Goal: Information Seeking & Learning: Learn about a topic

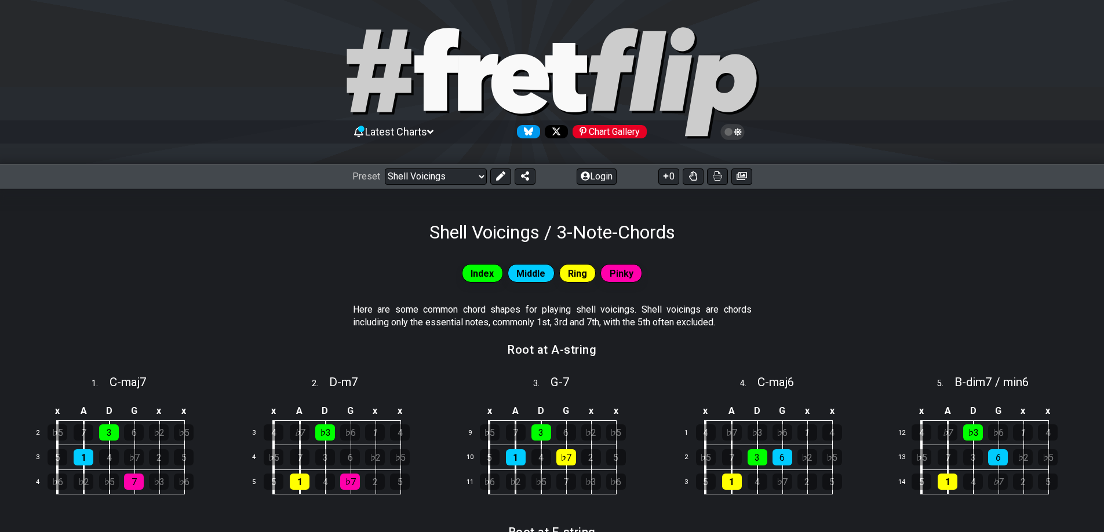
select select "/shell-voicings"
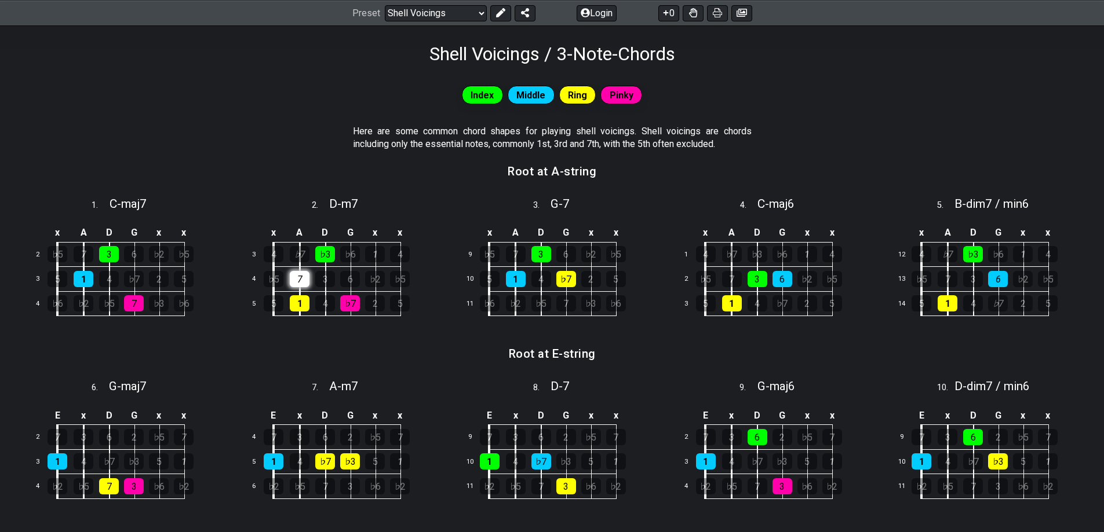
drag, startPoint x: 298, startPoint y: 271, endPoint x: 302, endPoint y: 276, distance: 6.2
click at [298, 275] on div "7" at bounding box center [300, 279] width 20 height 16
click at [306, 276] on div "7" at bounding box center [300, 279] width 20 height 16
click at [137, 250] on div "6" at bounding box center [134, 254] width 20 height 16
click at [137, 255] on div "6" at bounding box center [134, 254] width 20 height 16
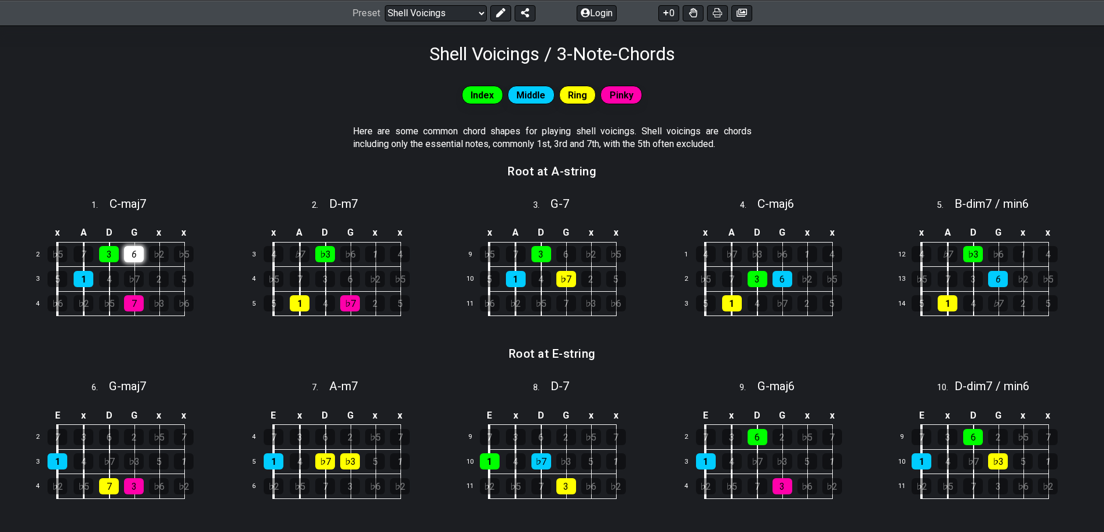
click at [134, 253] on div "6" at bounding box center [134, 254] width 20 height 16
drag, startPoint x: 106, startPoint y: 197, endPoint x: 207, endPoint y: 188, distance: 101.2
click at [151, 196] on div "1 . C - maj7" at bounding box center [120, 201] width 209 height 22
select select "C"
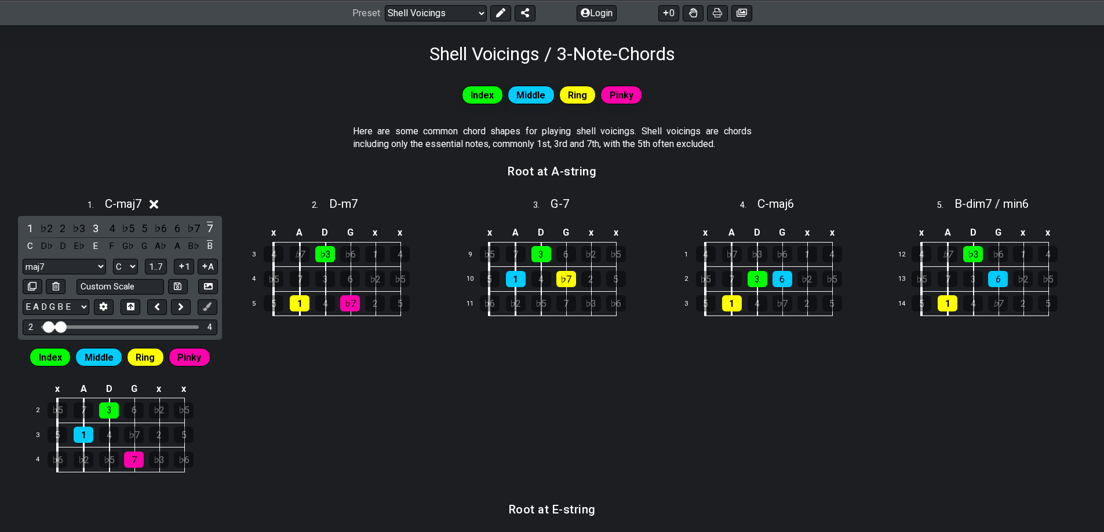
click at [197, 159] on section "Here are some common chord shapes for playing shell voicings. Shell voicings ar…" at bounding box center [552, 141] width 1104 height 40
click at [158, 205] on icon at bounding box center [153, 204] width 9 height 12
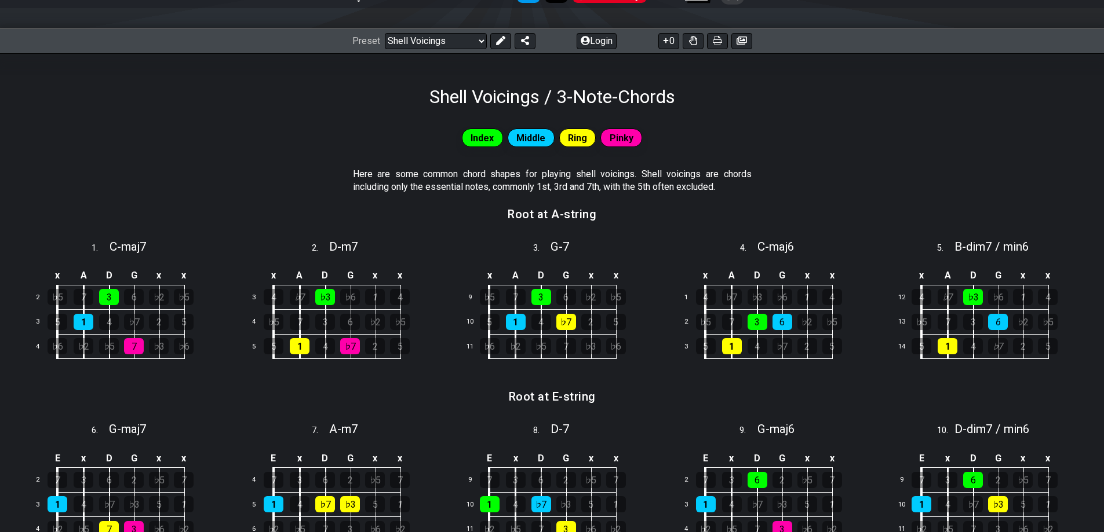
scroll to position [63, 0]
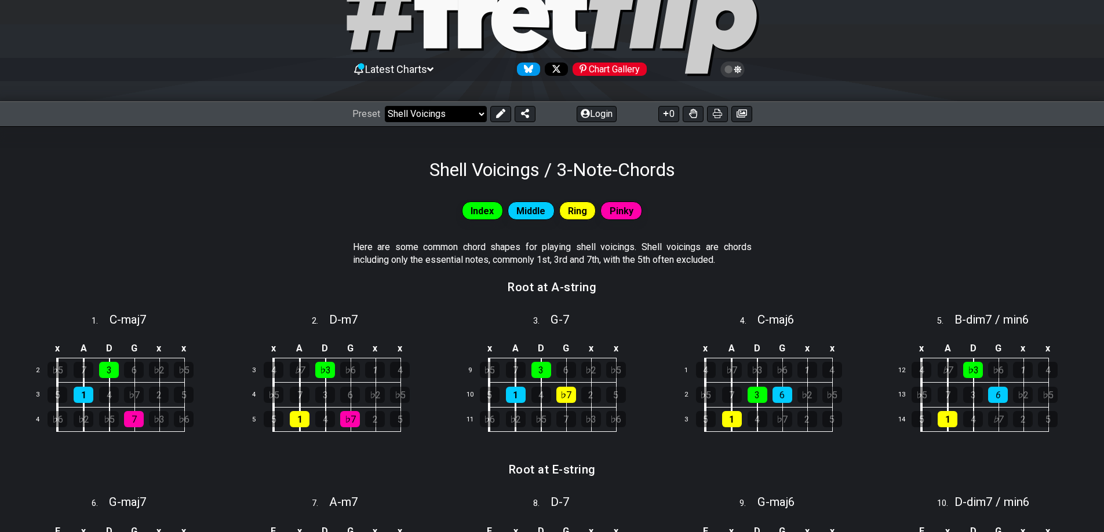
click at [452, 113] on select "Welcome to #fretflip! Initial Preset Learn and Teach Guitar Online Minor Pentat…" at bounding box center [436, 114] width 102 height 16
click at [283, 250] on section "Here are some common chord shapes for playing shell voicings. Shell voicings ar…" at bounding box center [552, 256] width 1104 height 40
click at [476, 106] on select "Welcome to #fretflip! Initial Preset Learn and Teach Guitar Online Minor Pentat…" at bounding box center [436, 114] width 102 height 16
click at [385, 106] on select "Welcome to #fretflip! Initial Preset Learn and Teach Guitar Online Minor Pentat…" at bounding box center [436, 114] width 102 height 16
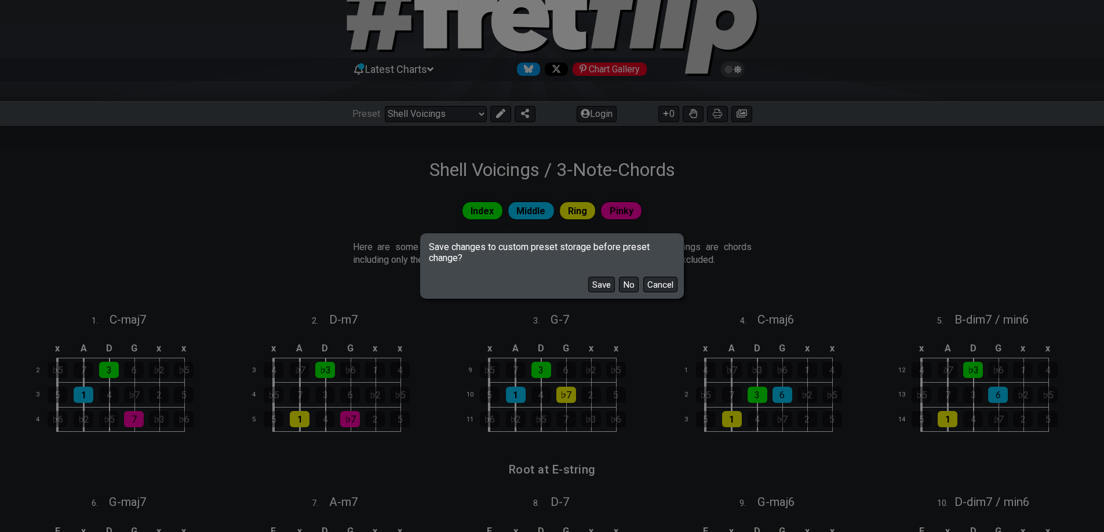
click at [627, 278] on button "No" at bounding box center [629, 285] width 20 height 16
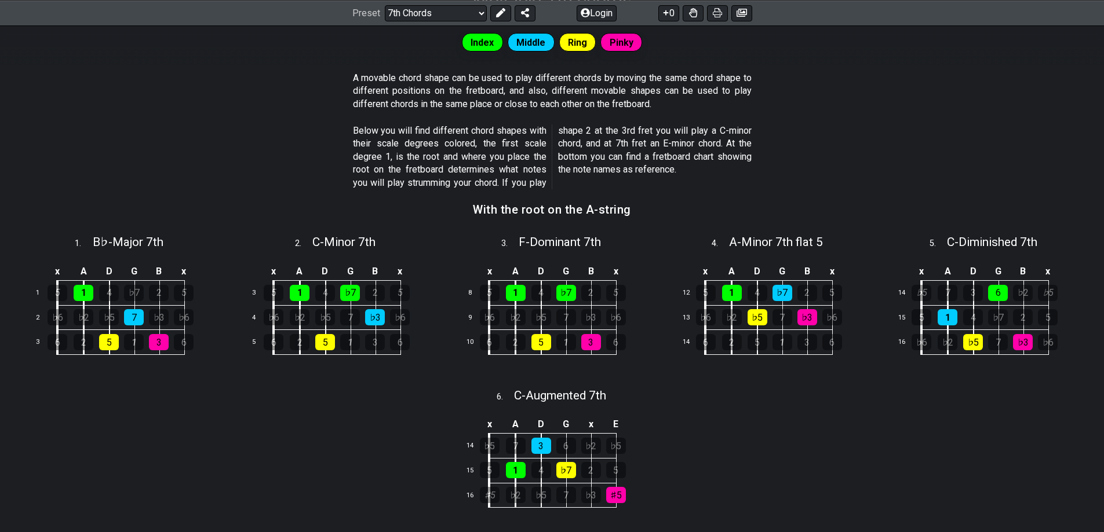
scroll to position [178, 0]
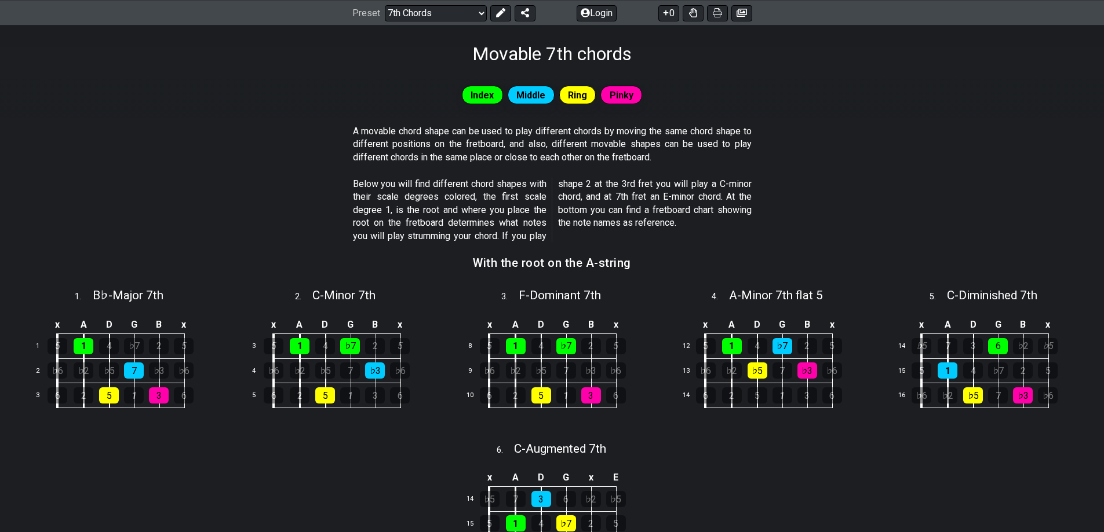
drag, startPoint x: 352, startPoint y: 129, endPoint x: 527, endPoint y: 127, distance: 175.5
click at [527, 127] on section "A movable chord shape can be used to play different chords by moving the same c…" at bounding box center [552, 147] width 1104 height 53
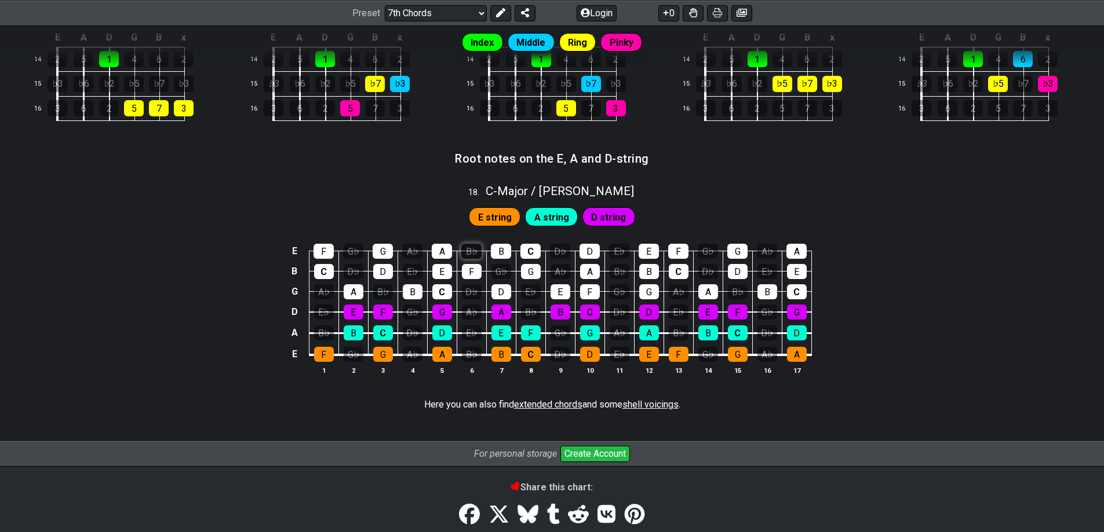
scroll to position [1159, 0]
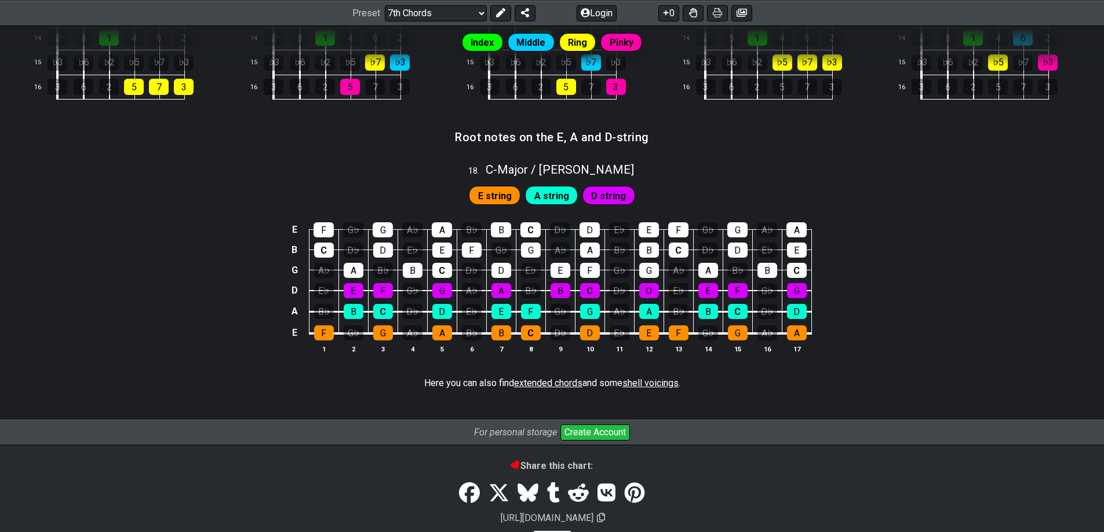
click at [550, 379] on span "extended chords" at bounding box center [548, 383] width 68 height 11
select select "/extended-chords"
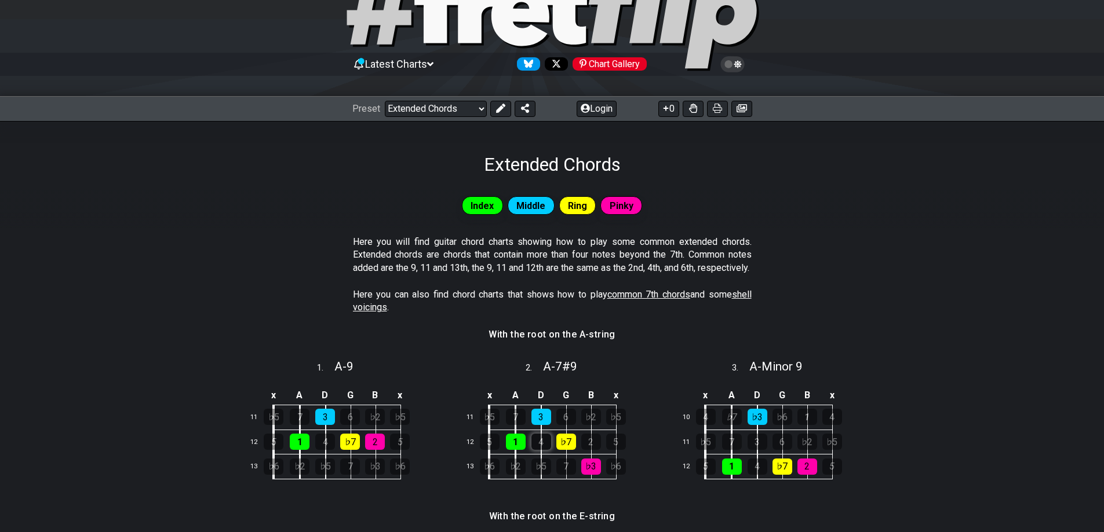
scroll to position [174, 0]
